Goal: Task Accomplishment & Management: Complete application form

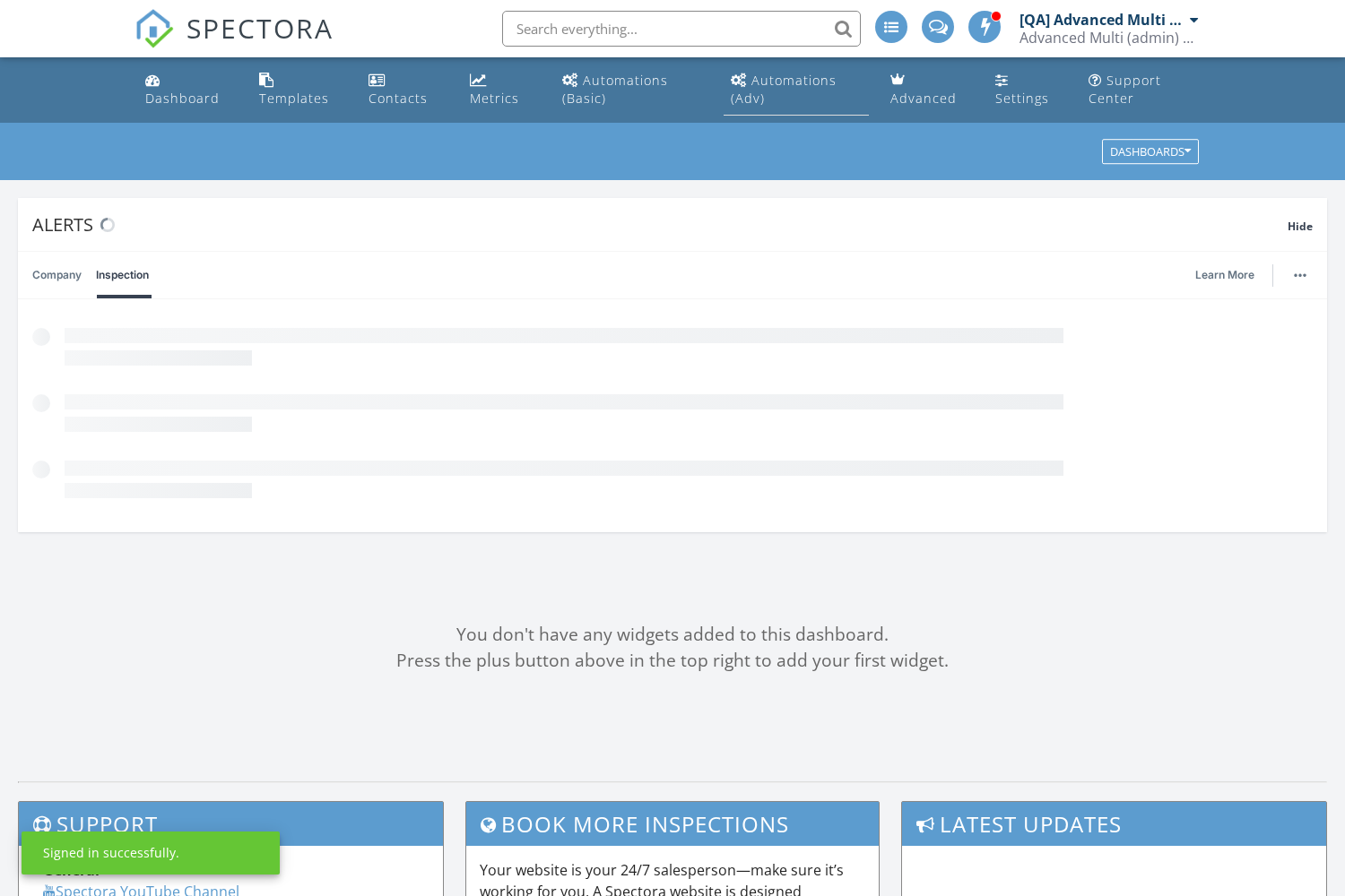
click at [795, 80] on div "Automations (Adv)" at bounding box center [784, 89] width 105 height 34
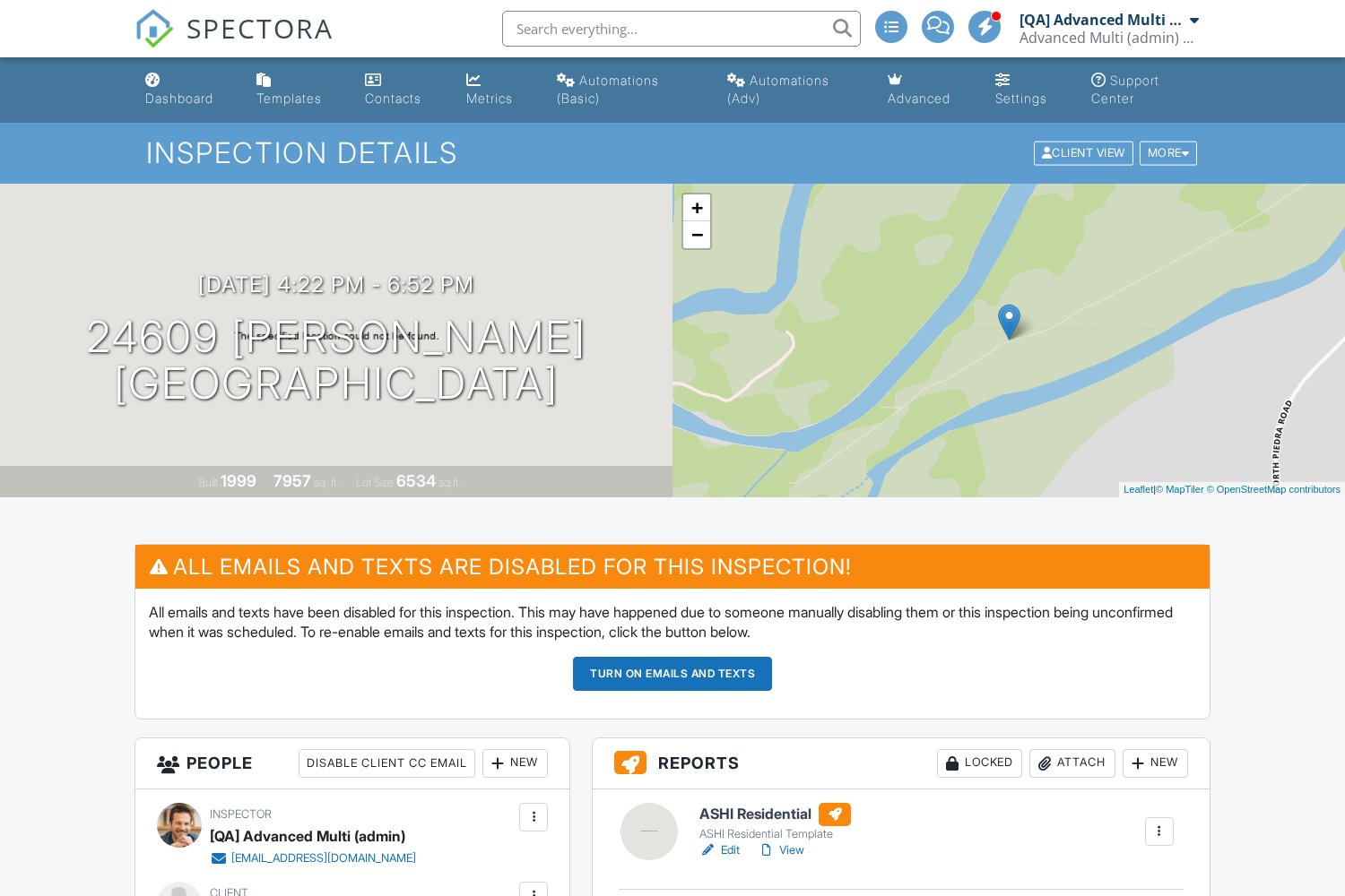
click at [672, 673] on button "Turn on emails and texts" at bounding box center [672, 674] width 199 height 34
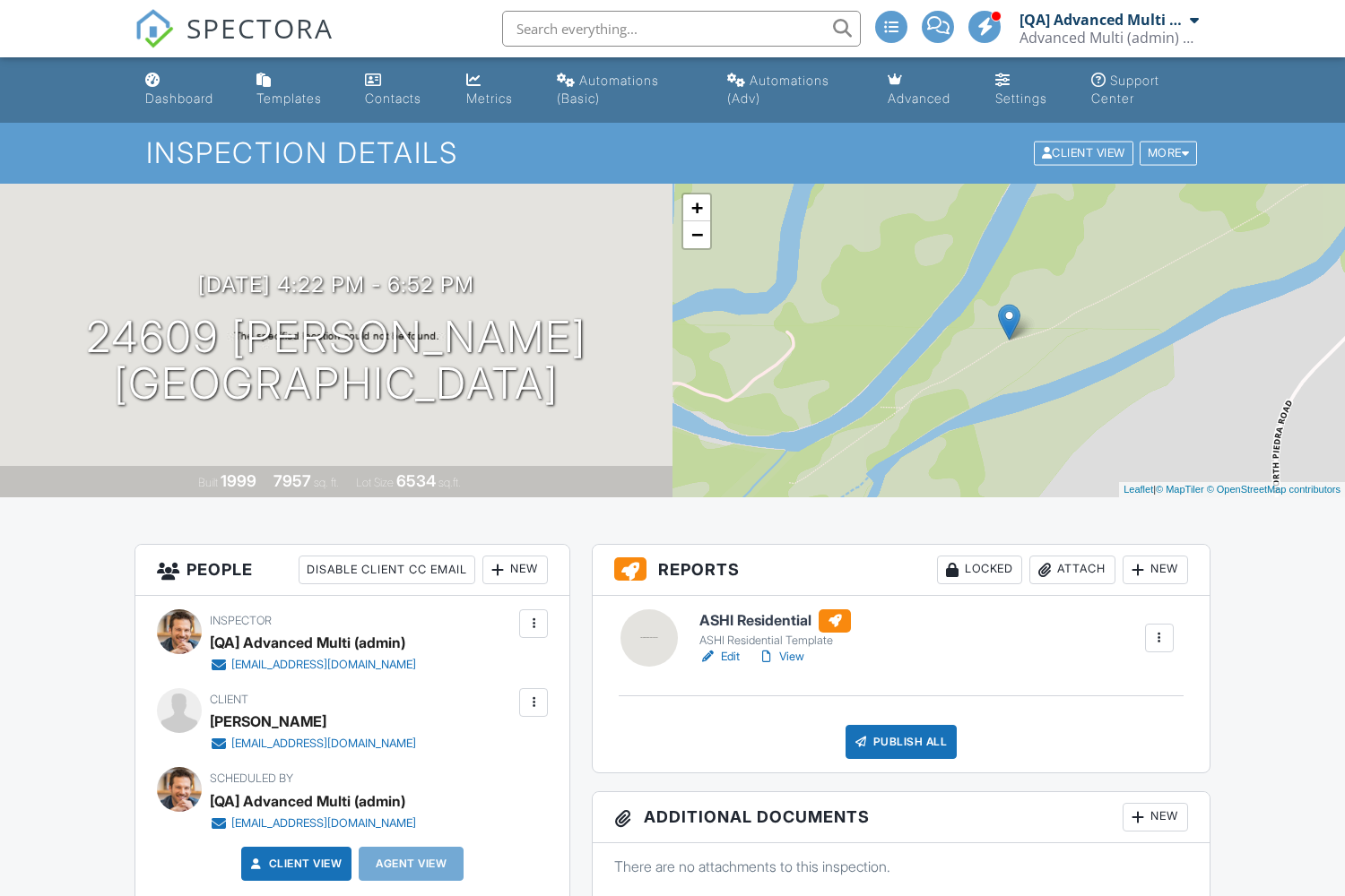
scroll to position [734, 0]
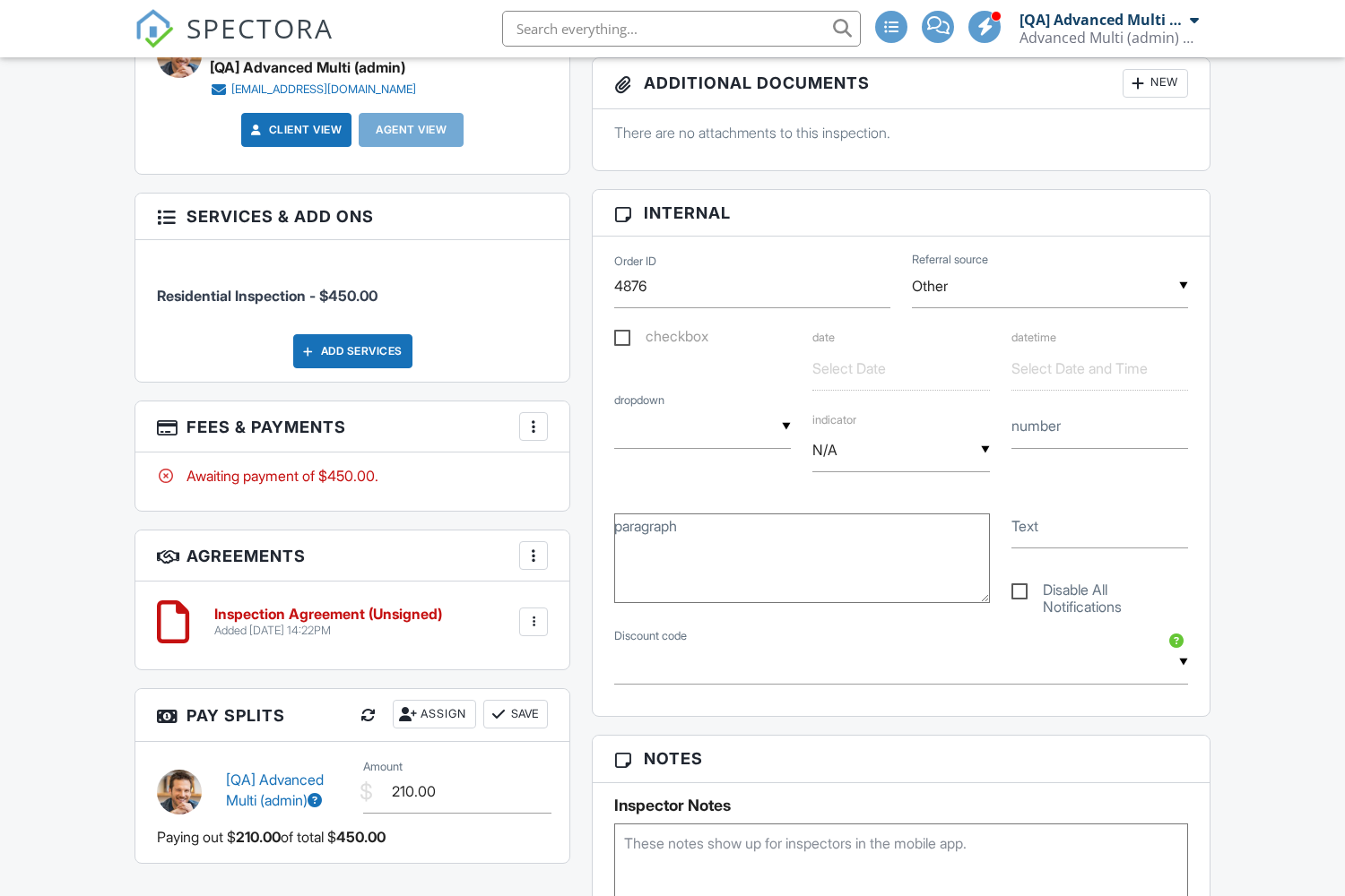
click at [533, 436] on div at bounding box center [533, 427] width 18 height 18
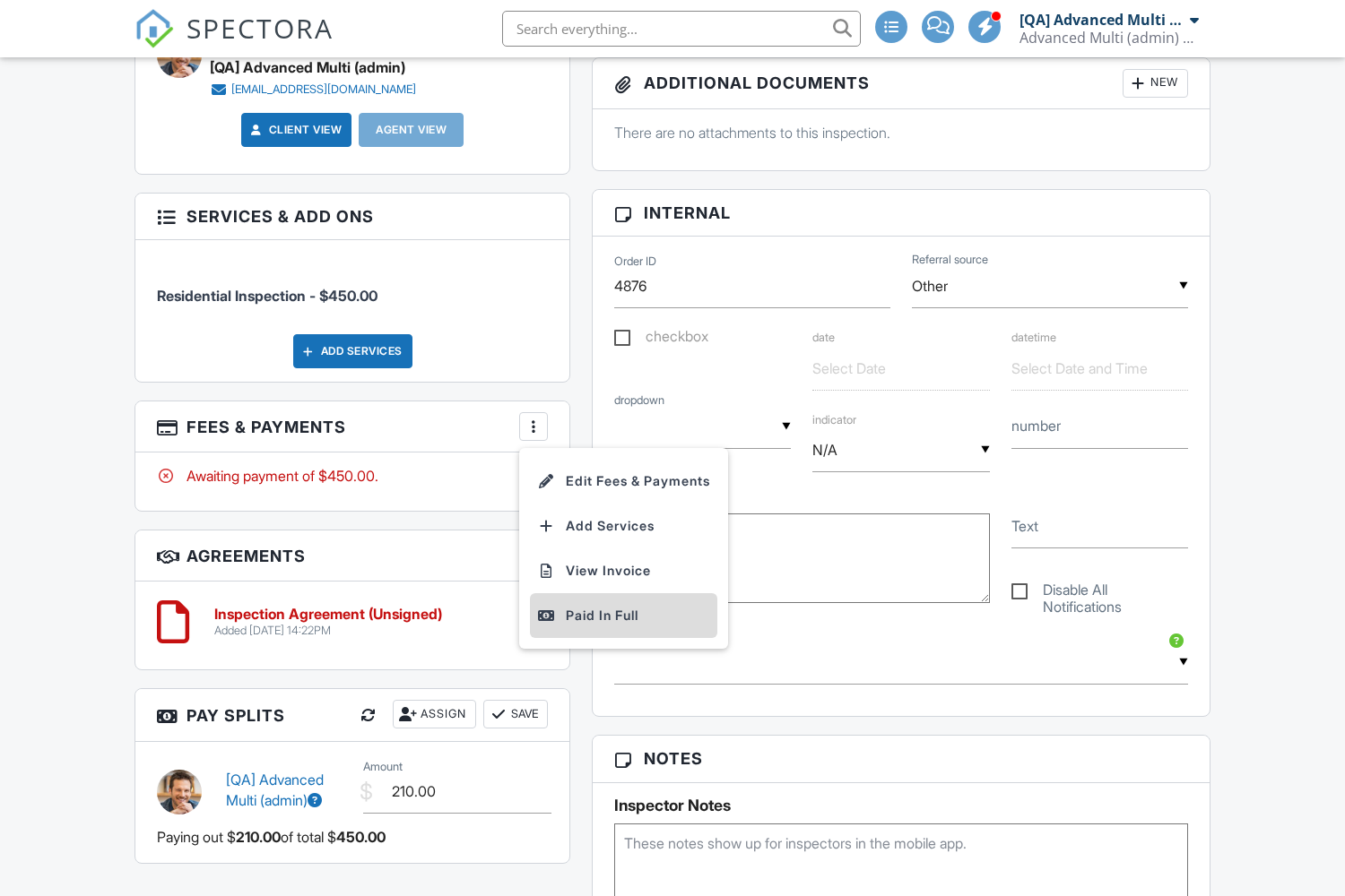
click at [627, 626] on div "Paid In Full" at bounding box center [623, 615] width 173 height 22
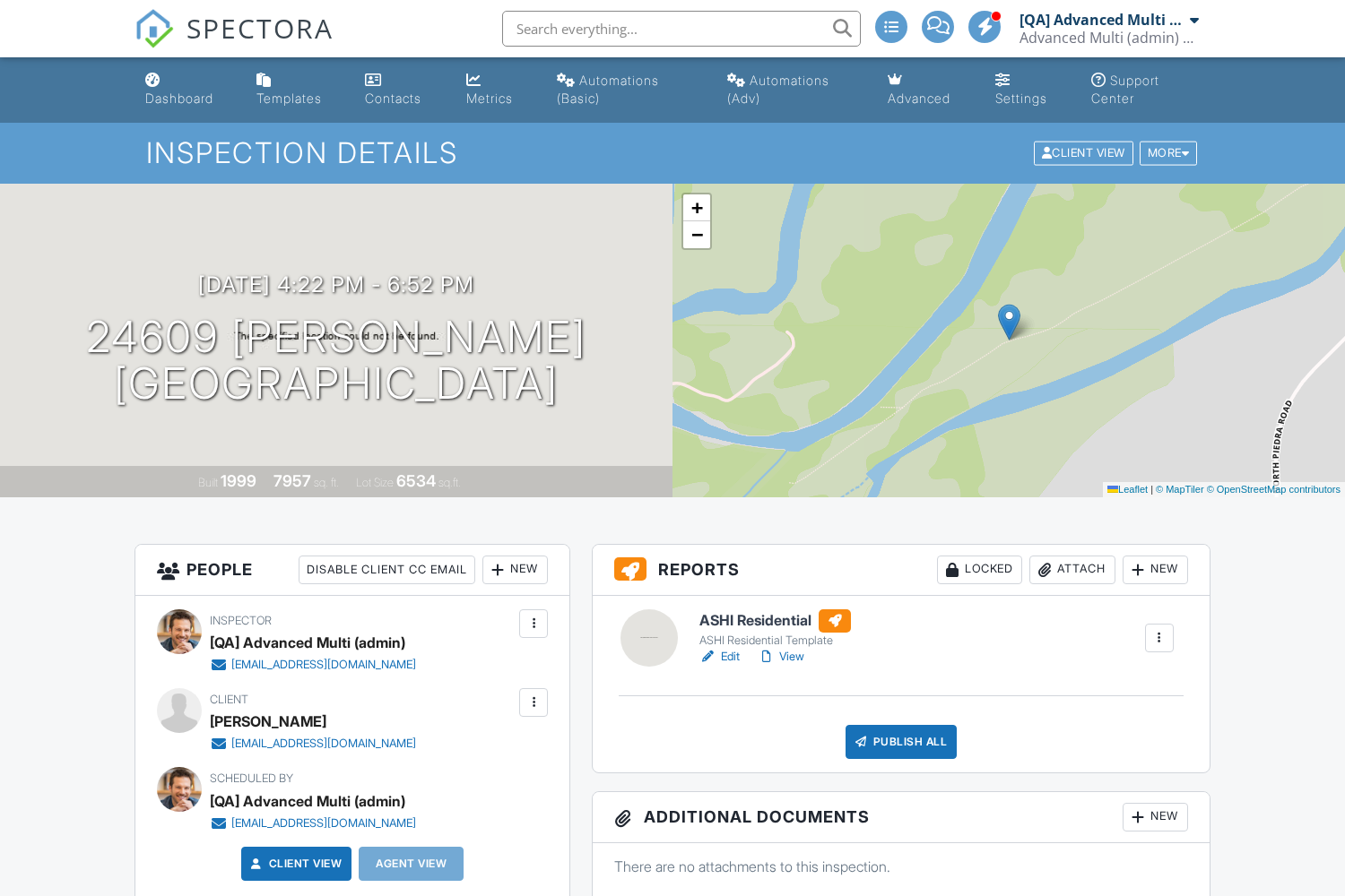
scroll to position [783, 0]
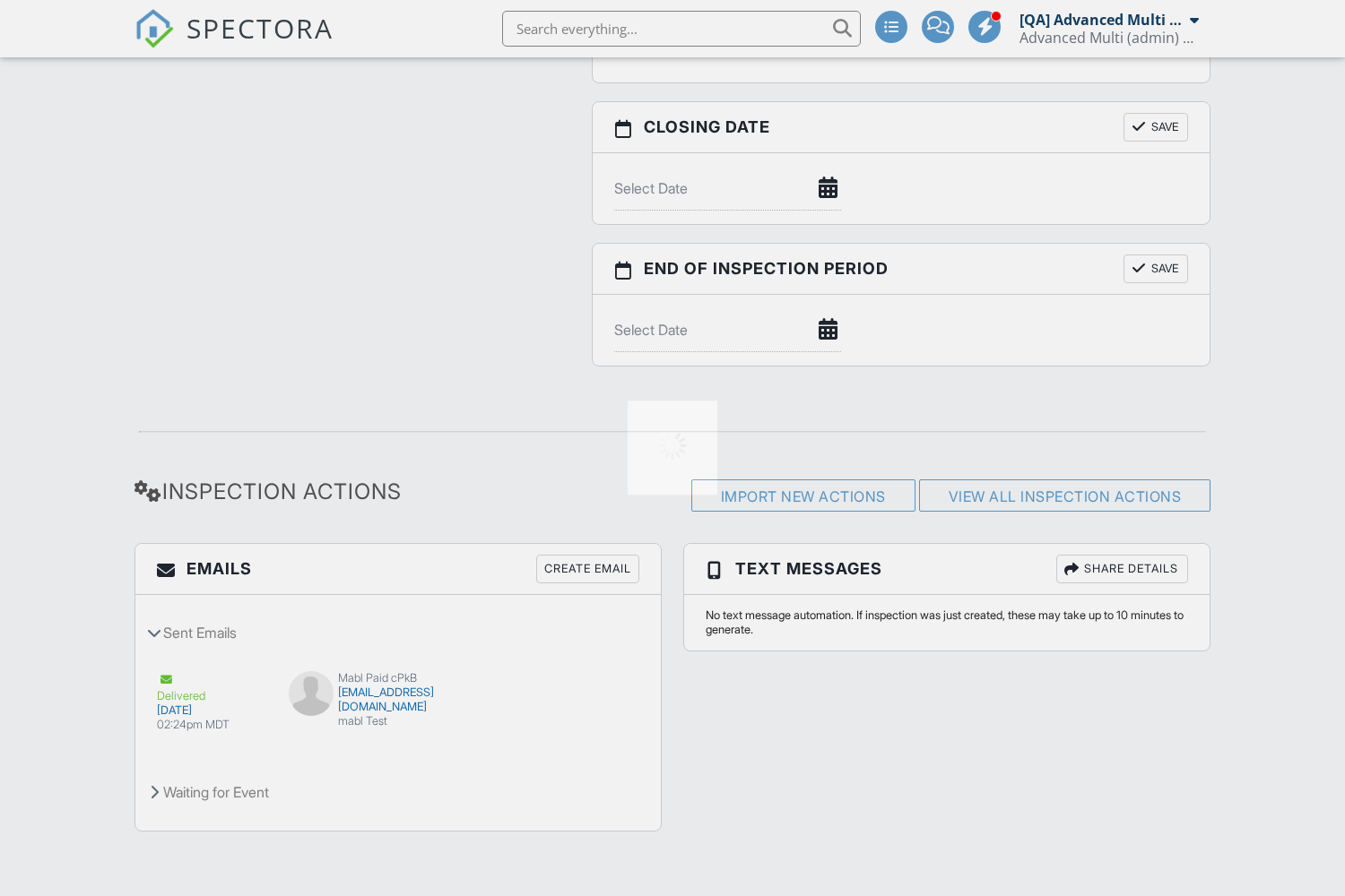
scroll to position [0, 0]
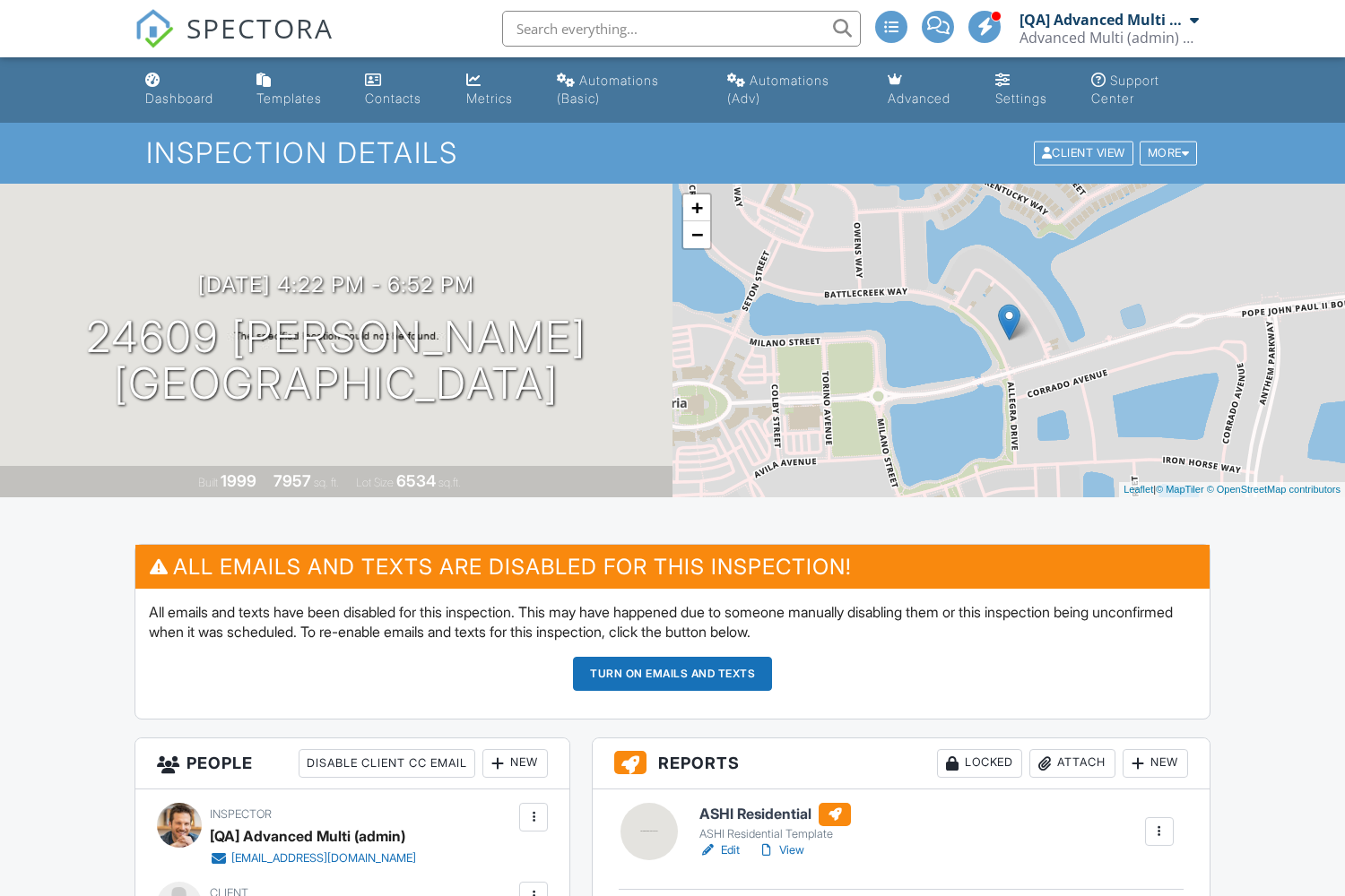
click at [672, 673] on button "Turn on emails and texts" at bounding box center [672, 674] width 199 height 34
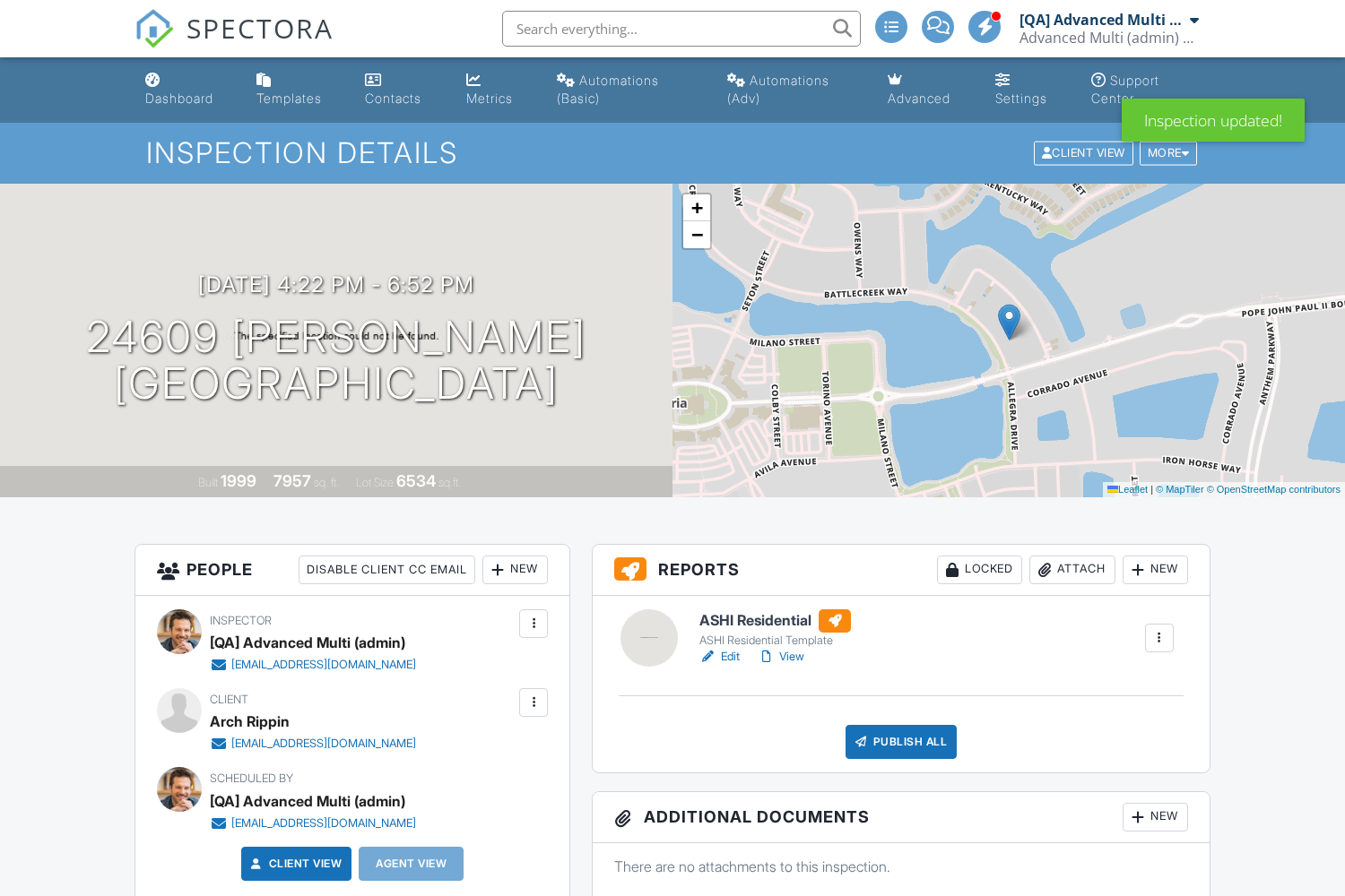
click at [514, 569] on div "New" at bounding box center [515, 570] width 65 height 29
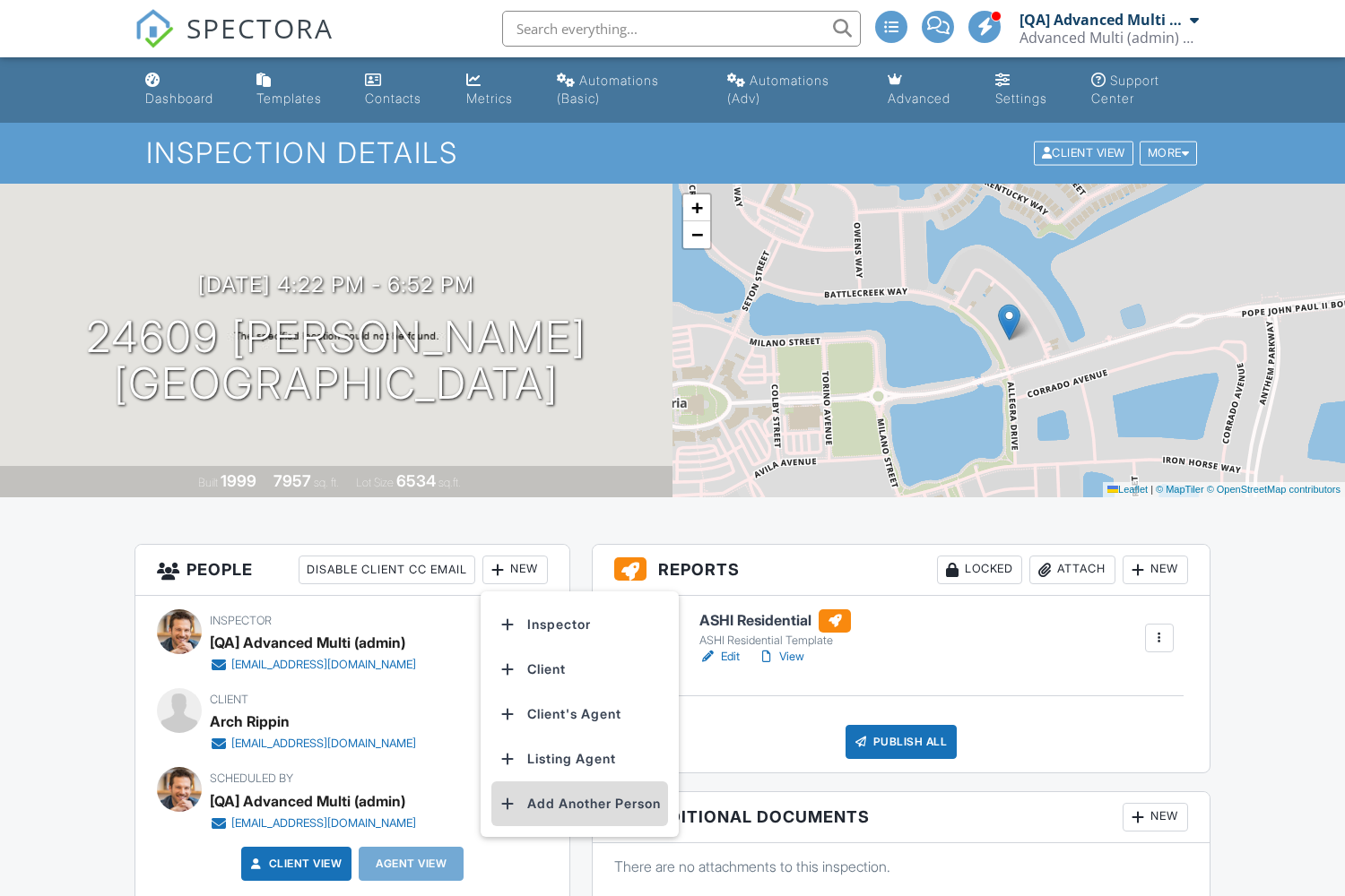
click at [584, 802] on li "Add Another Person" at bounding box center [579, 803] width 176 height 44
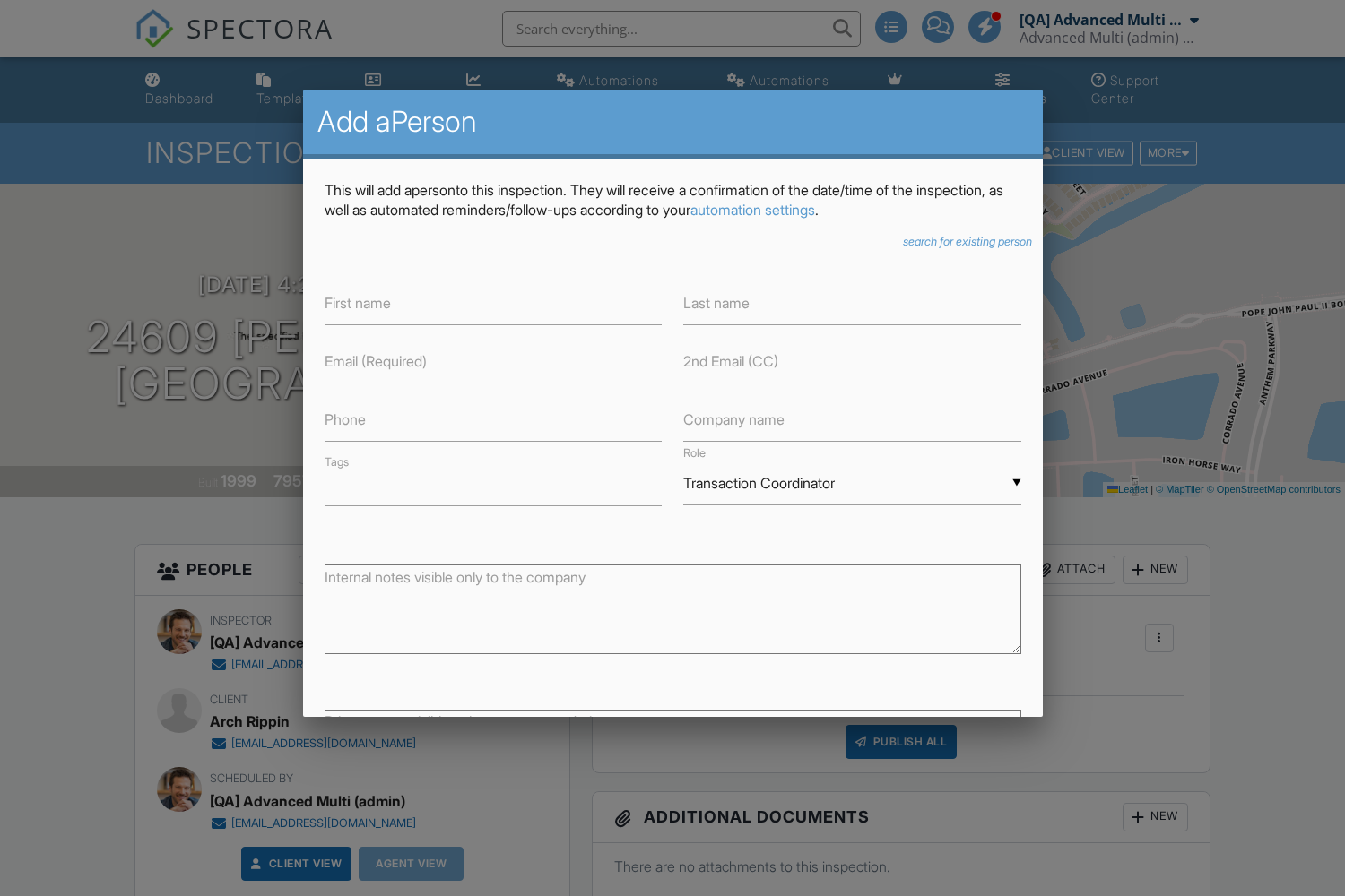
click at [960, 241] on icon "search for existing person" at bounding box center [967, 241] width 129 height 14
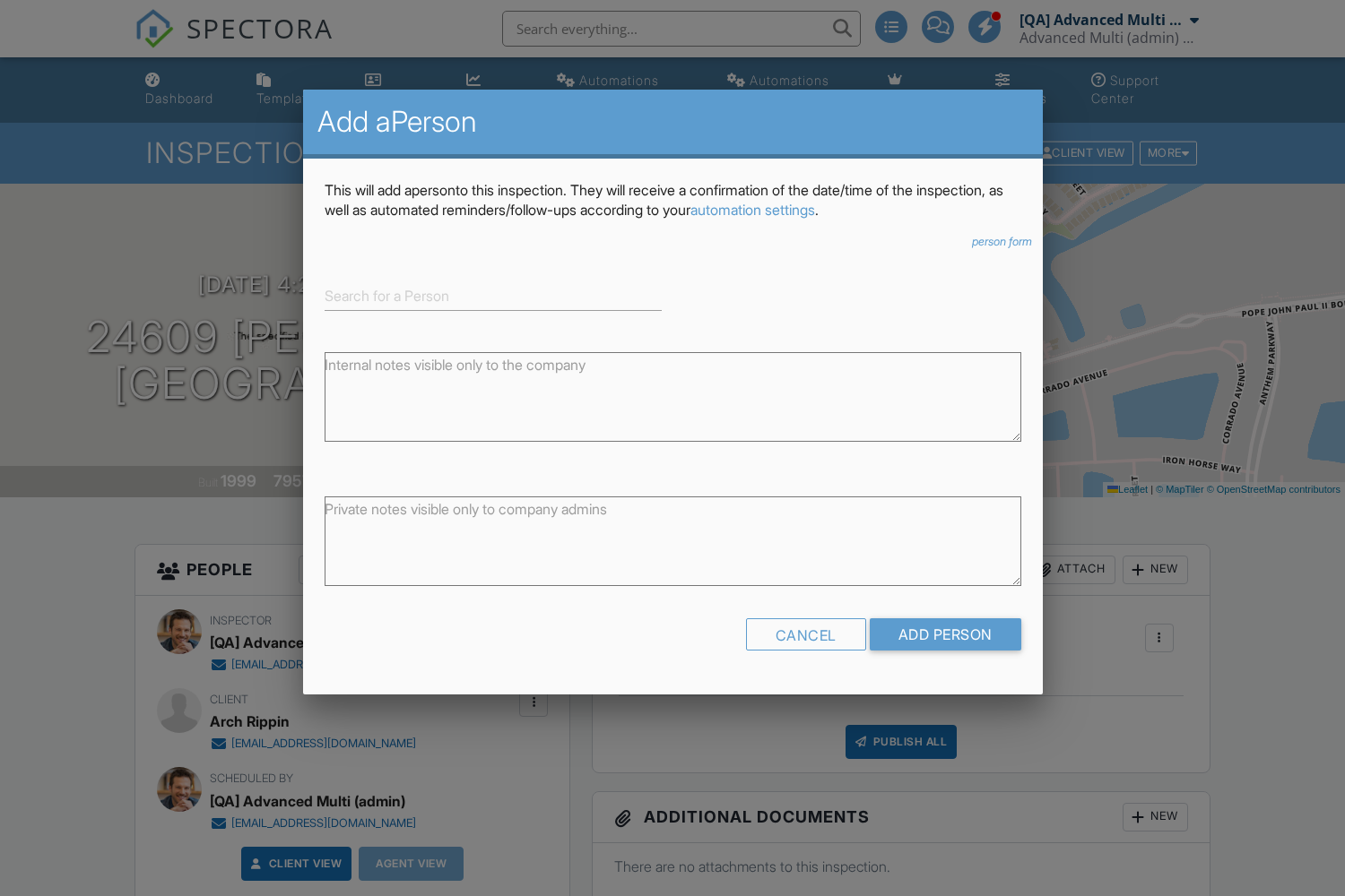
click at [492, 296] on input at bounding box center [493, 296] width 338 height 30
click at [492, 323] on div "[PERSON_NAME]" at bounding box center [493, 324] width 329 height 20
type input "[PERSON_NAME]"
type input "Insurance agent"
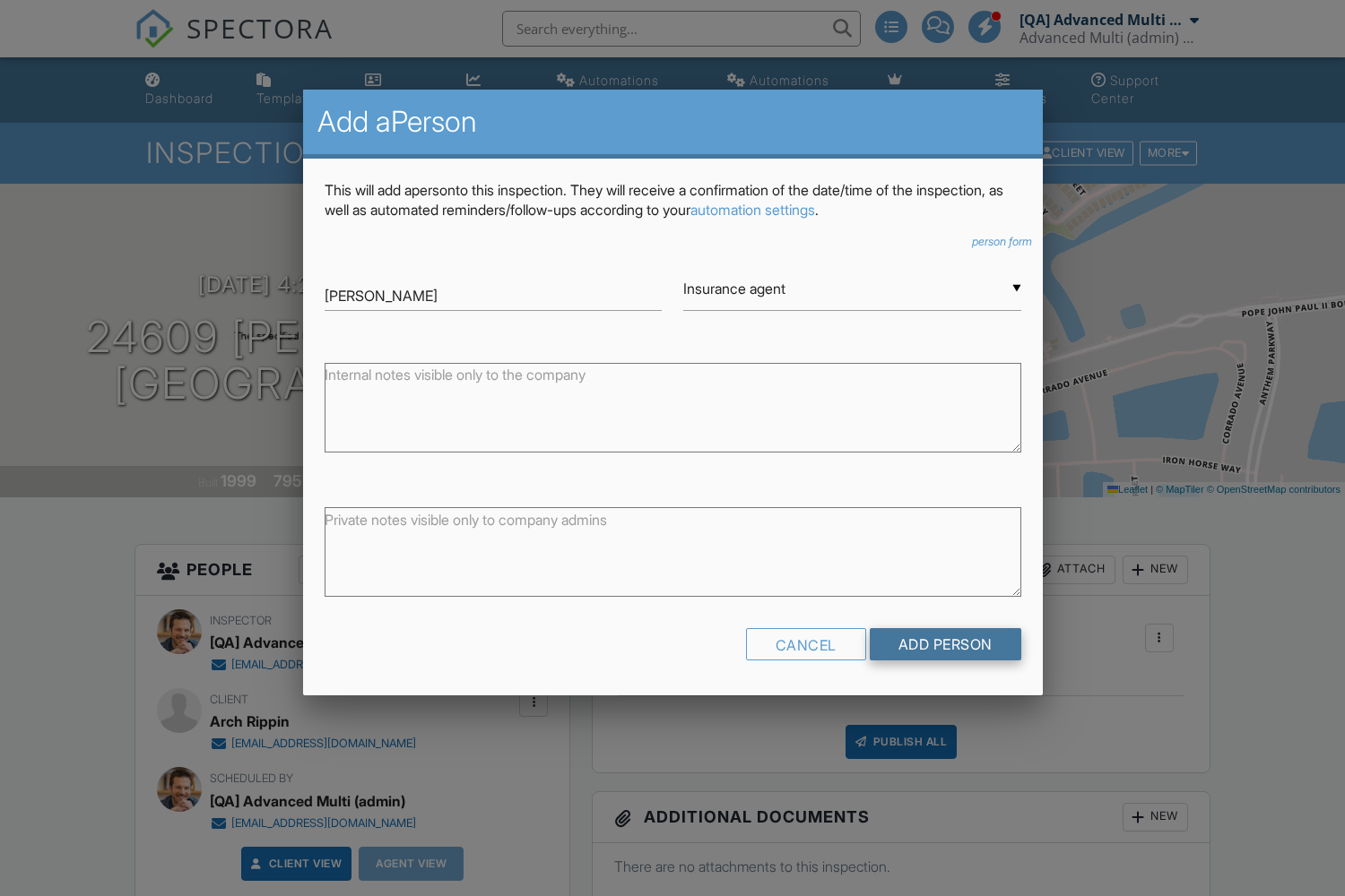
click at [943, 652] on input "Add Person" at bounding box center [945, 645] width 152 height 33
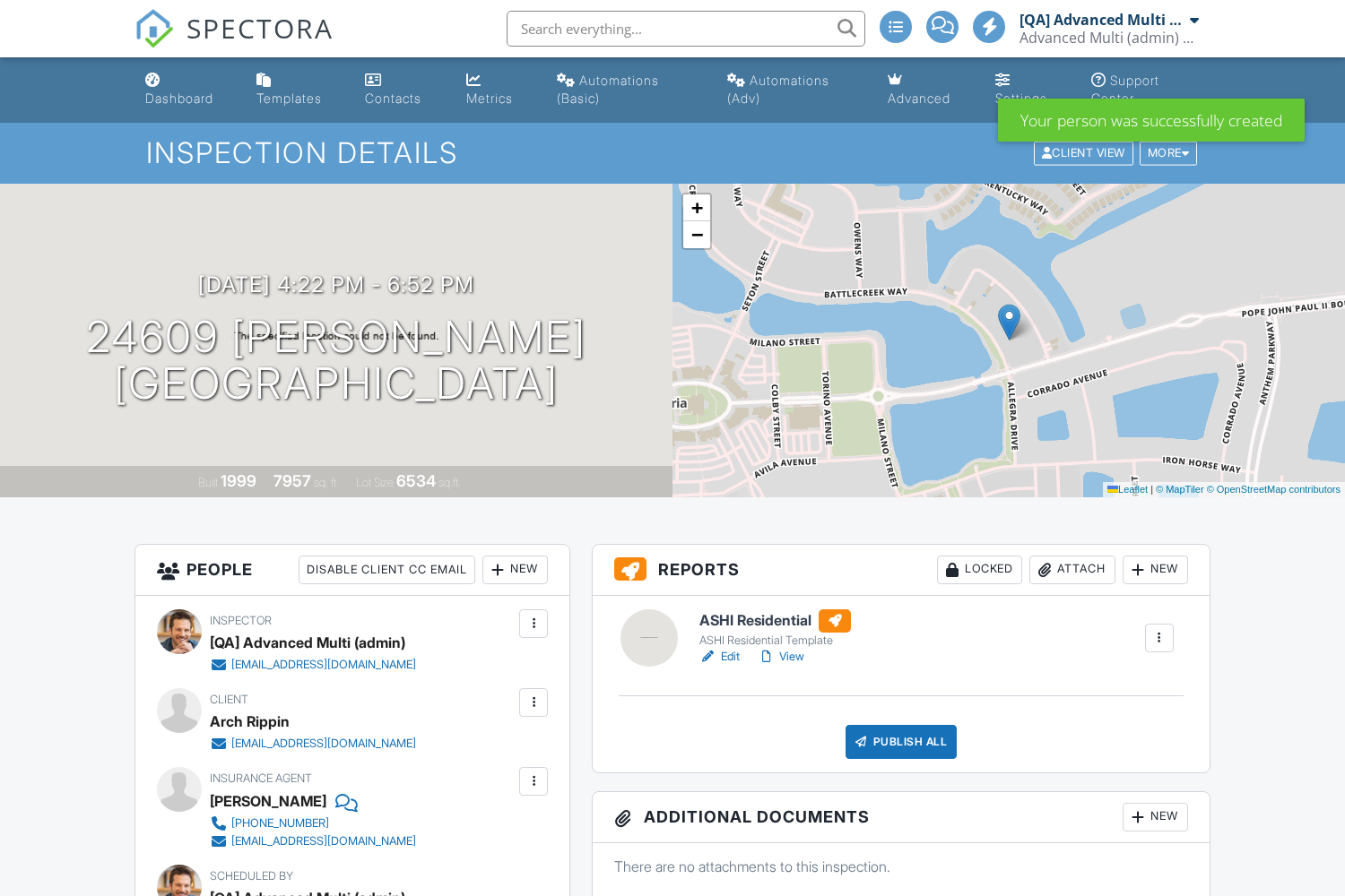
scroll to position [130, 0]
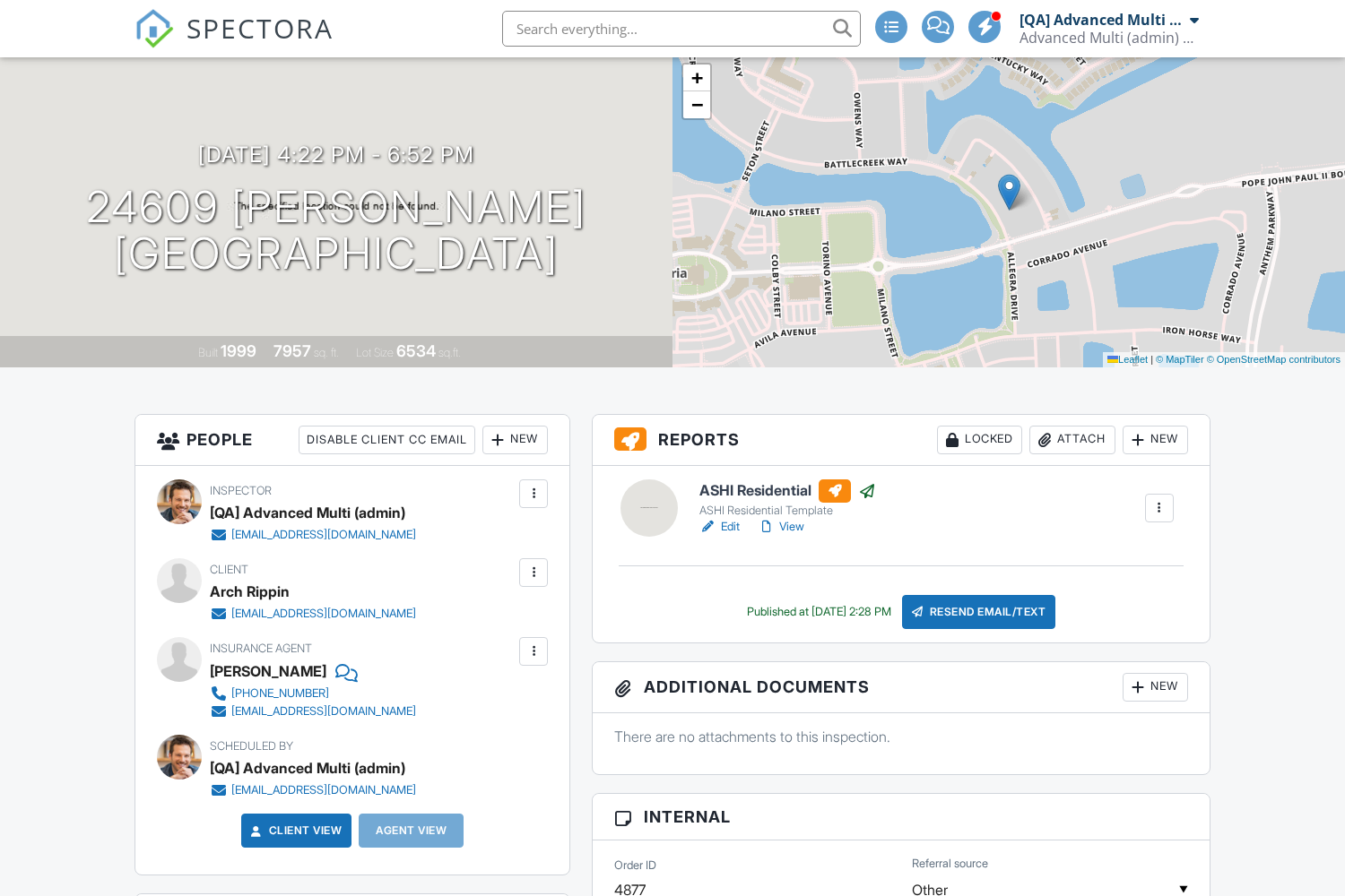
scroll to position [2025, 0]
